Goal: Information Seeking & Learning: Learn about a topic

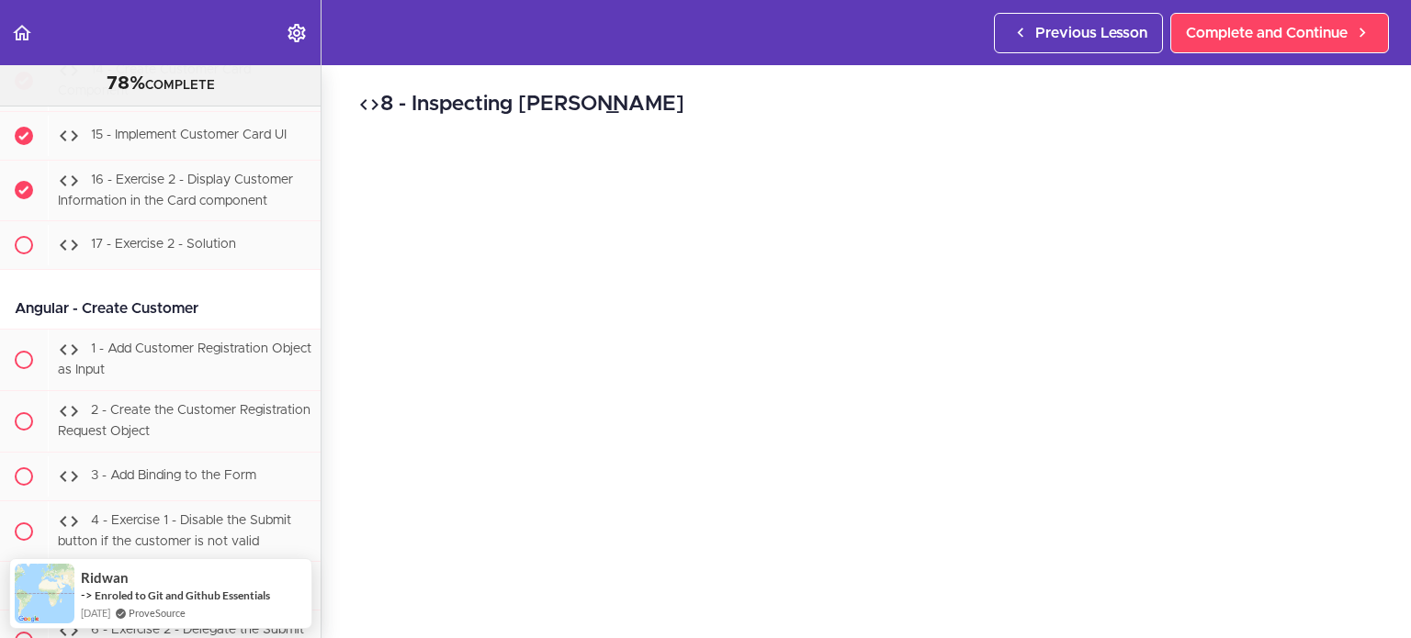
scroll to position [38300, 0]
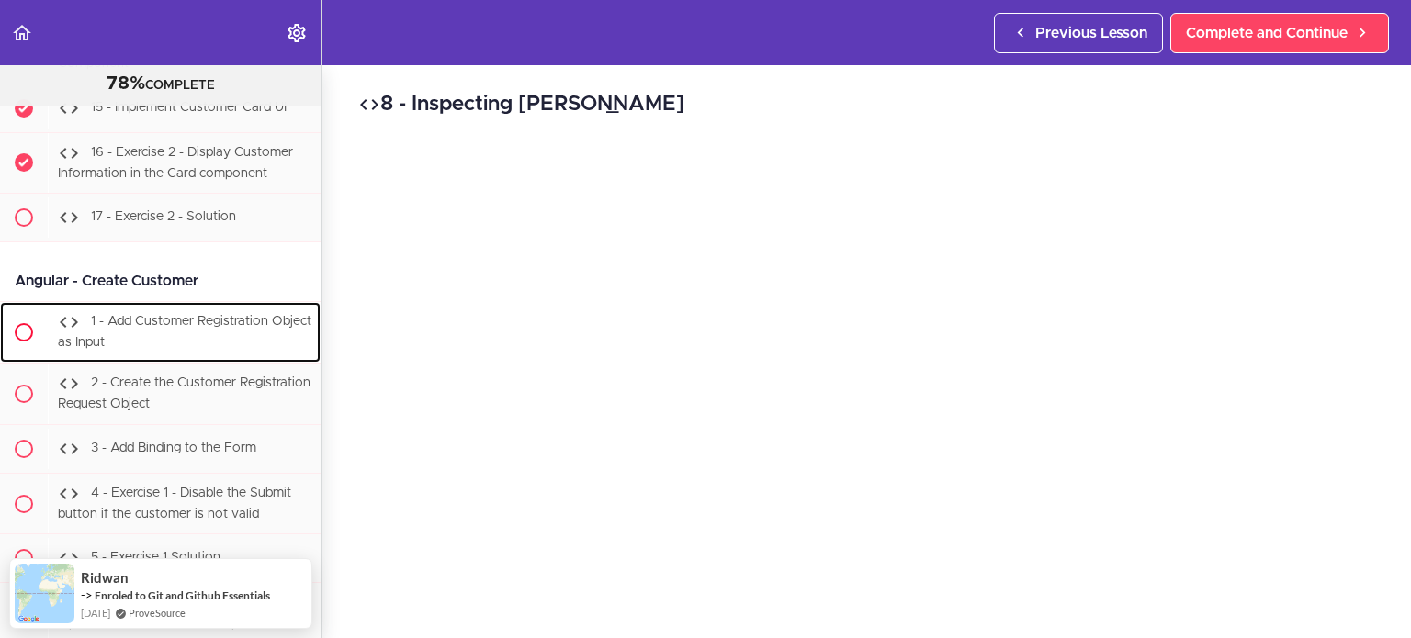
click at [232, 332] on span "1 - Add Customer Registration Object as Input" at bounding box center [185, 333] width 254 height 34
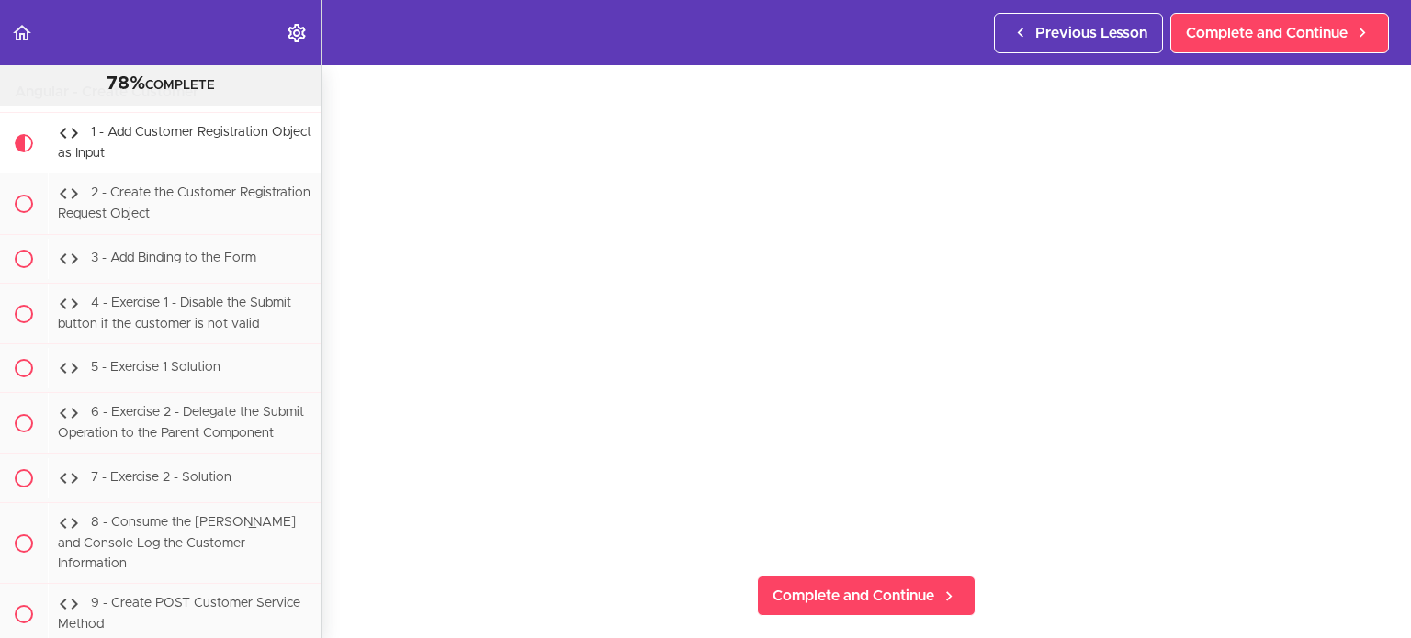
scroll to position [38178, 0]
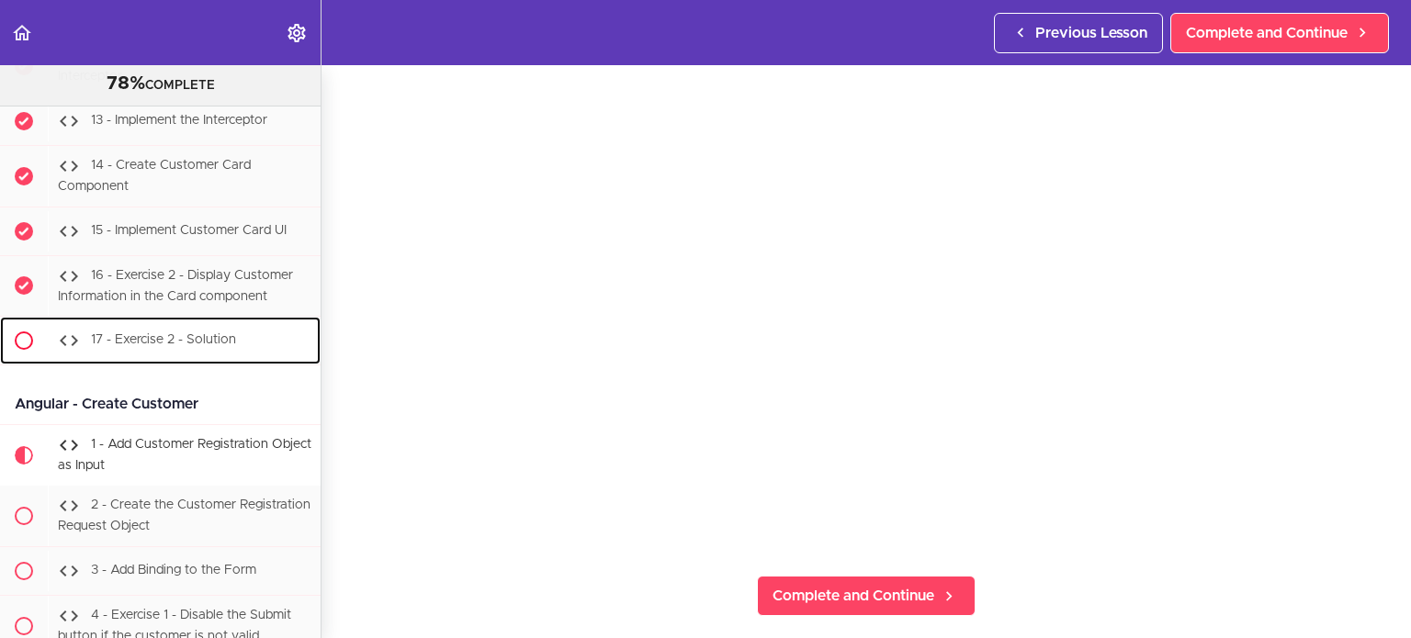
click at [238, 353] on div "17 - Exercise 2 - Solution" at bounding box center [184, 341] width 273 height 40
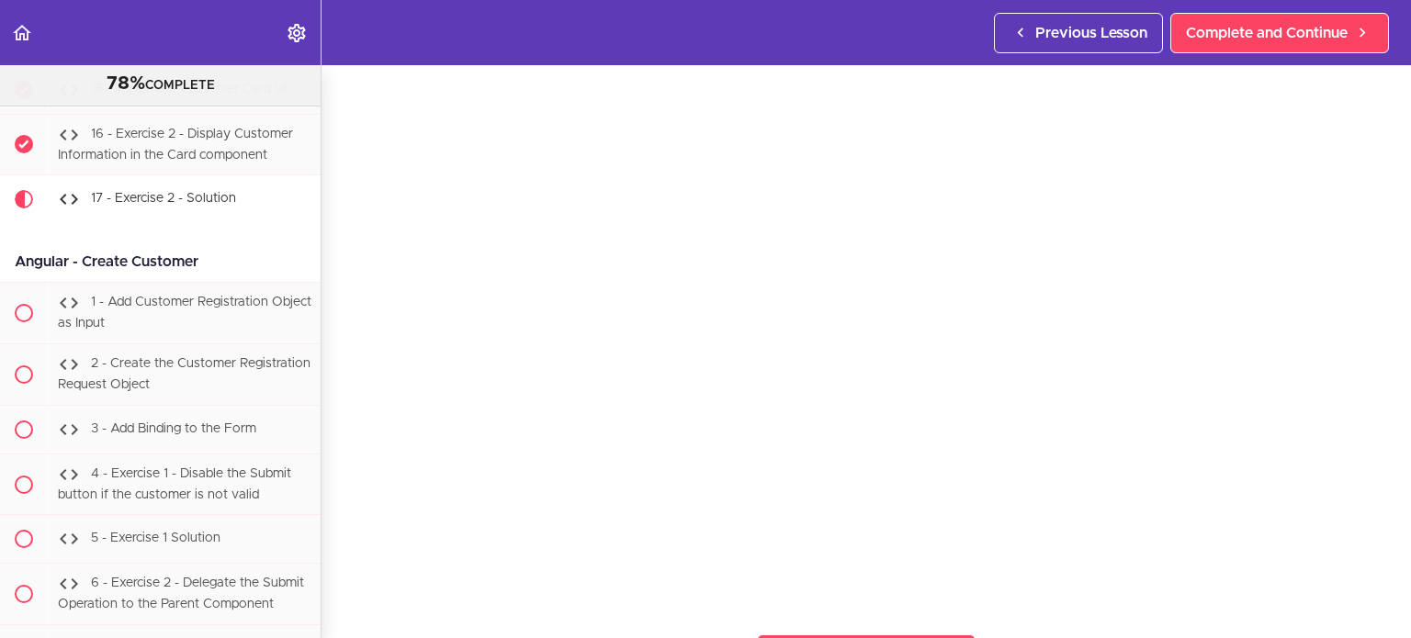
scroll to position [38317, 0]
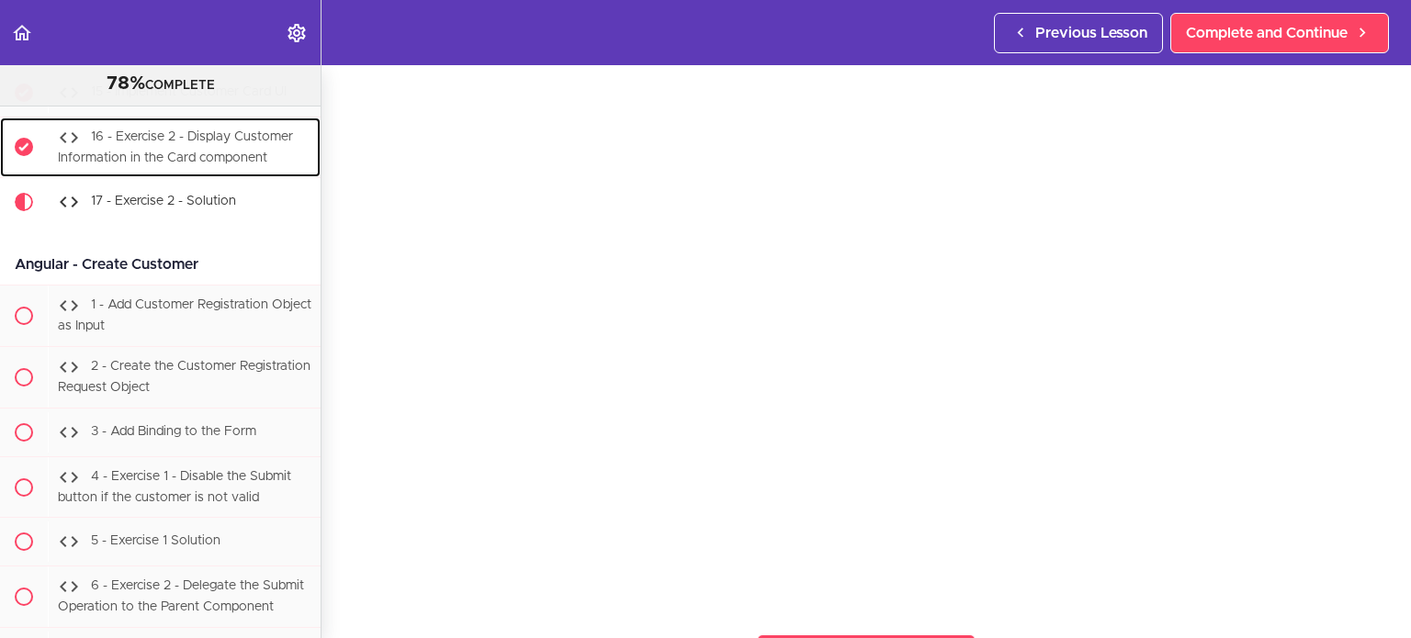
click at [205, 178] on div "16 - Exercise 2 - Display Customer Information in the Card component" at bounding box center [184, 148] width 273 height 61
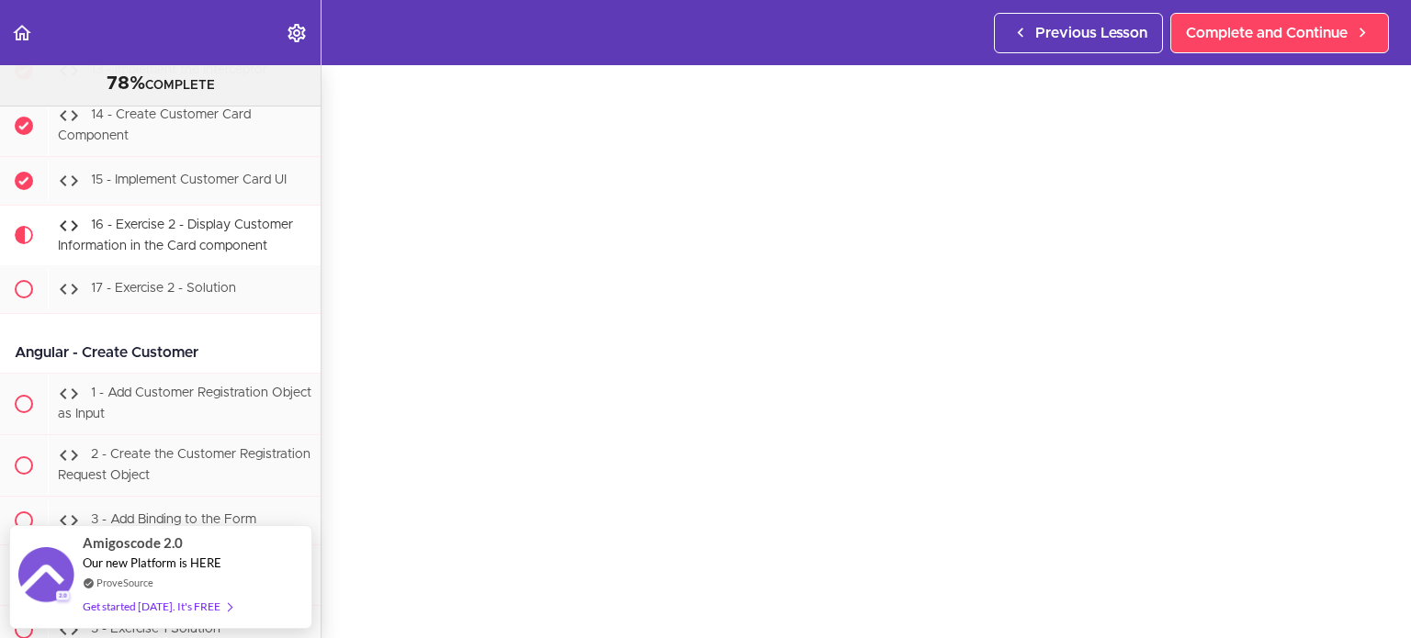
scroll to position [38227, 0]
click at [192, 188] on span "15 - Implement Customer Card UI" at bounding box center [189, 181] width 196 height 13
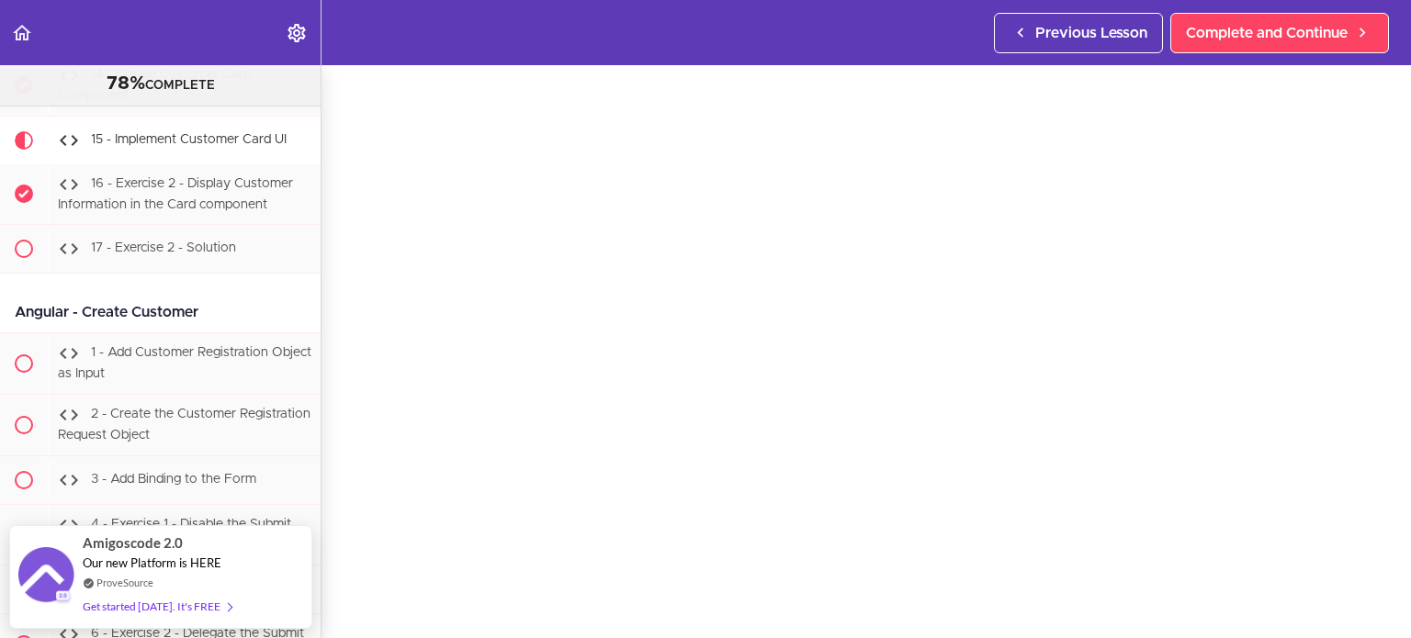
scroll to position [96, 0]
